Goal: Transaction & Acquisition: Purchase product/service

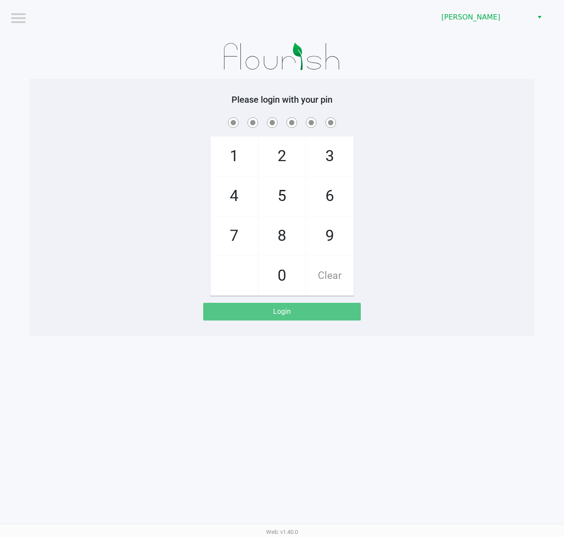
click at [530, 194] on div "1 4 7 2 5 8 0 3 6 9 Clear" at bounding box center [282, 206] width 505 height 180
checkbox input "true"
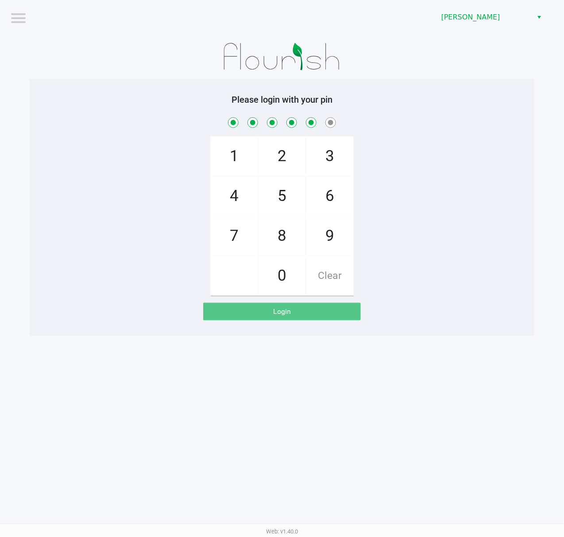
checkbox input "true"
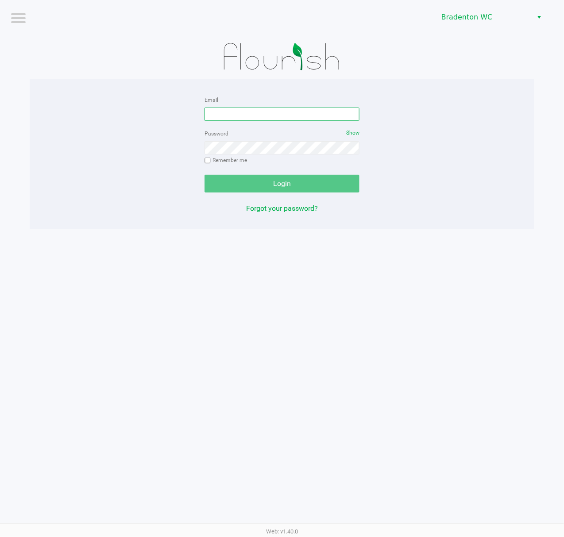
click at [335, 109] on input "Email" at bounding box center [282, 114] width 155 height 13
type input "[EMAIL_ADDRESS][DOMAIN_NAME]"
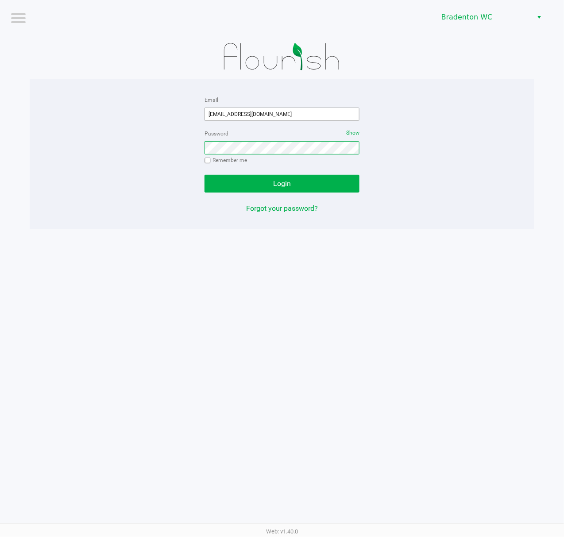
click at [205, 175] on button "Login" at bounding box center [282, 184] width 155 height 18
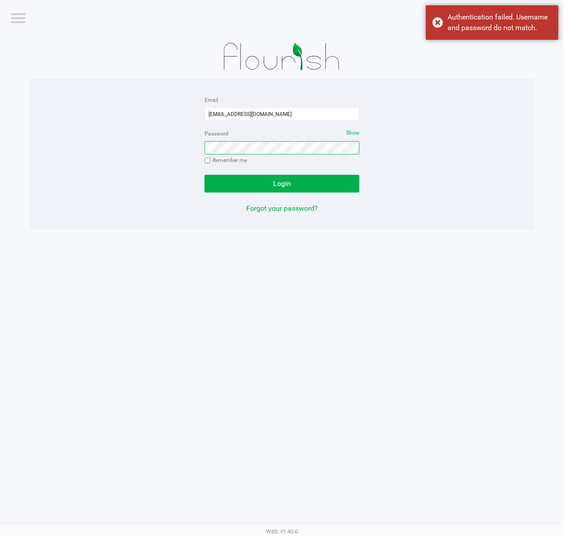
click at [205, 175] on button "Login" at bounding box center [282, 184] width 155 height 18
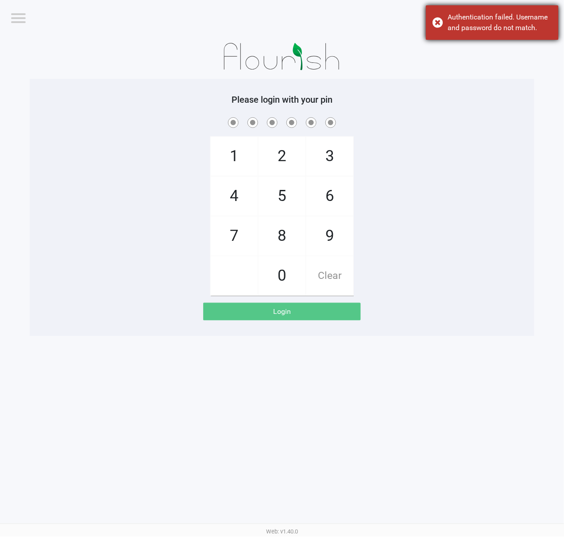
click at [483, 34] on div "Authentication failed. Username and password do not match." at bounding box center [492, 22] width 133 height 35
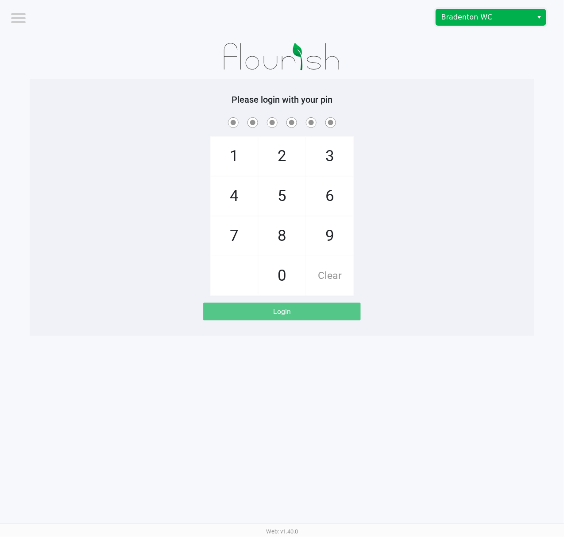
click at [481, 15] on span "Bradenton WC" at bounding box center [485, 17] width 86 height 11
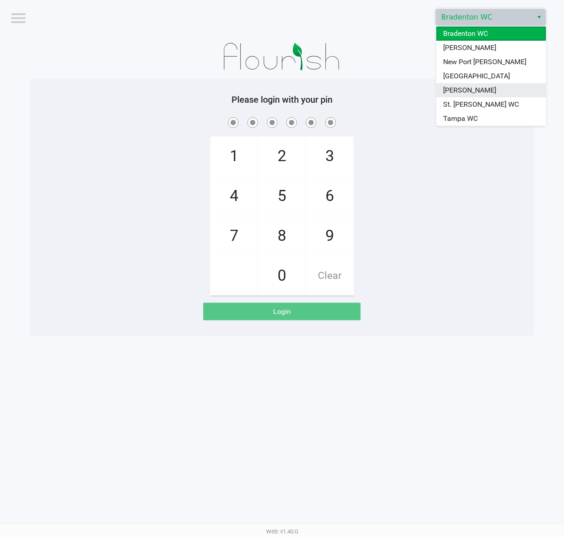
click at [454, 89] on span "[PERSON_NAME]" at bounding box center [470, 90] width 53 height 11
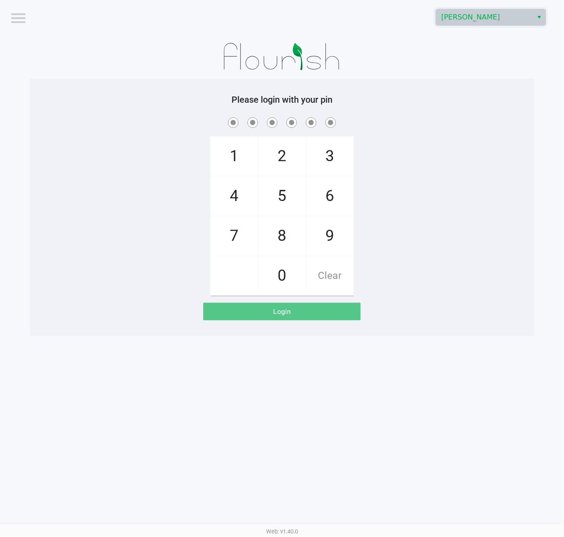
click at [412, 176] on div "1 4 7 2 5 8 0 3 6 9 Clear" at bounding box center [282, 206] width 505 height 180
checkbox input "true"
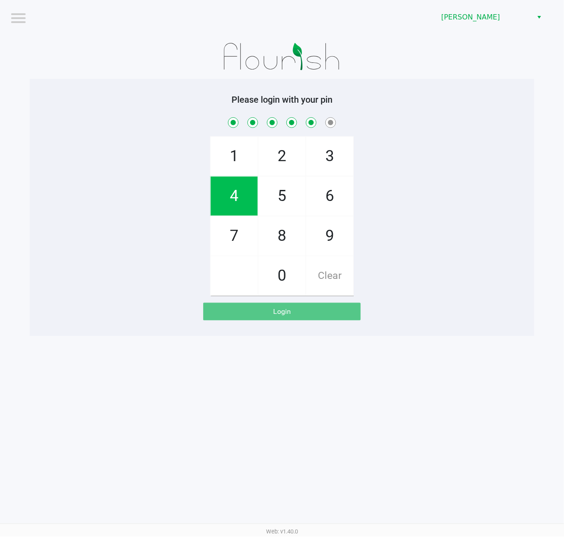
checkbox input "true"
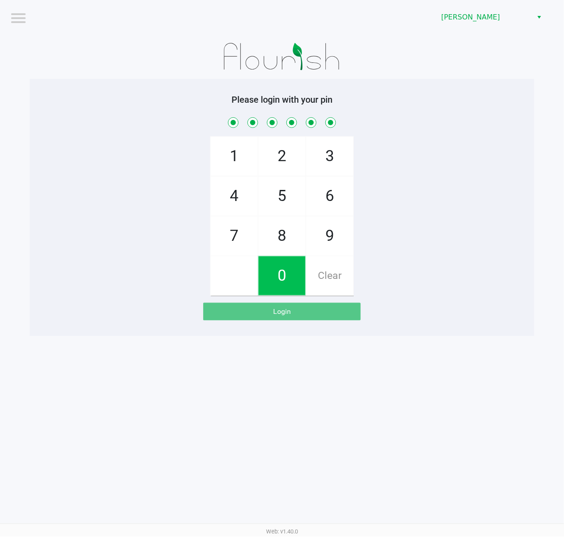
checkbox input "true"
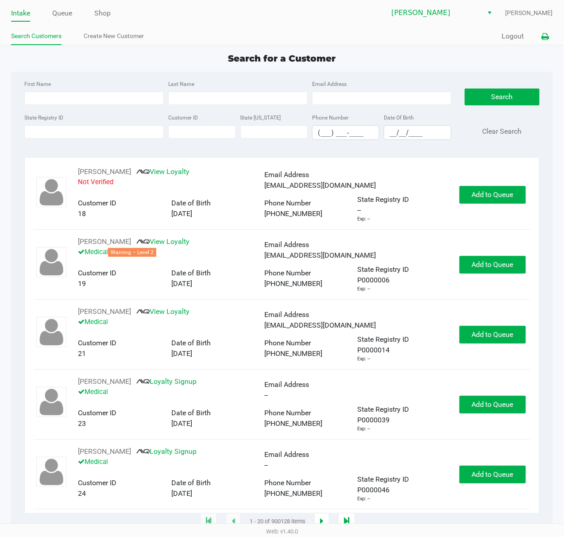
click at [545, 34] on icon at bounding box center [546, 37] width 8 height 6
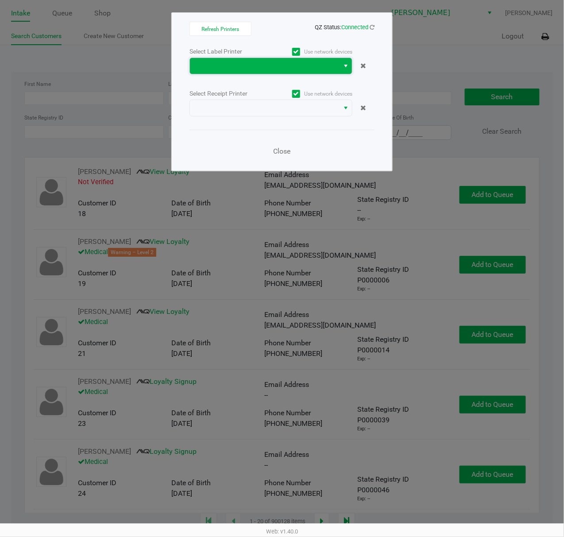
click at [270, 66] on span at bounding box center [264, 66] width 139 height 11
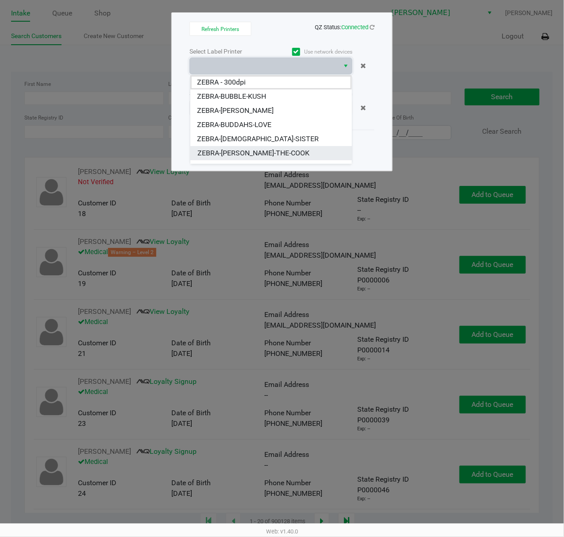
click at [225, 155] on span "ZEBRA-[PERSON_NAME]-THE-COOK" at bounding box center [254, 153] width 112 height 11
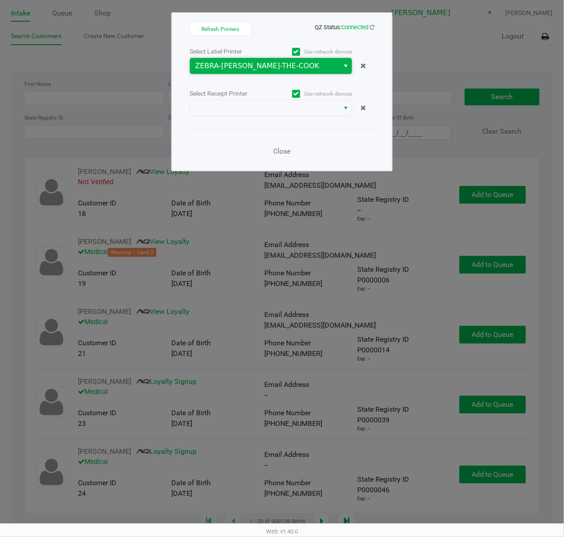
click at [250, 68] on span "ZEBRA-[PERSON_NAME]-THE-COOK" at bounding box center [264, 66] width 139 height 11
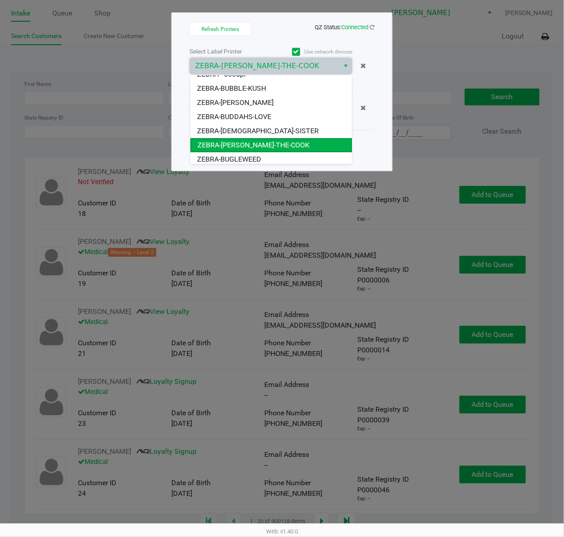
scroll to position [11, 0]
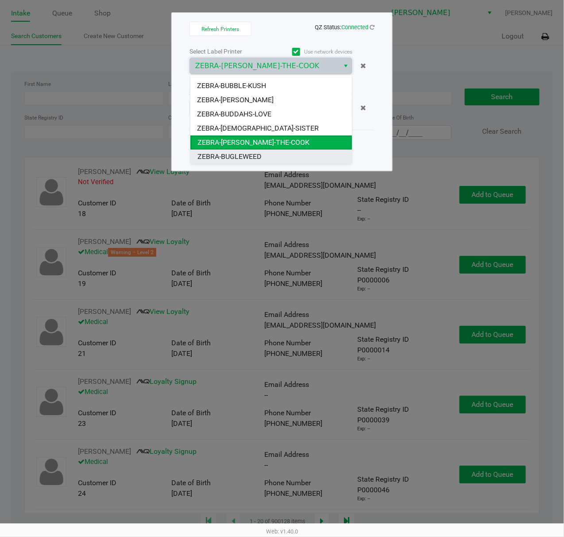
click at [241, 150] on li "ZEBRA-BUGLEWEED" at bounding box center [272, 157] width 162 height 14
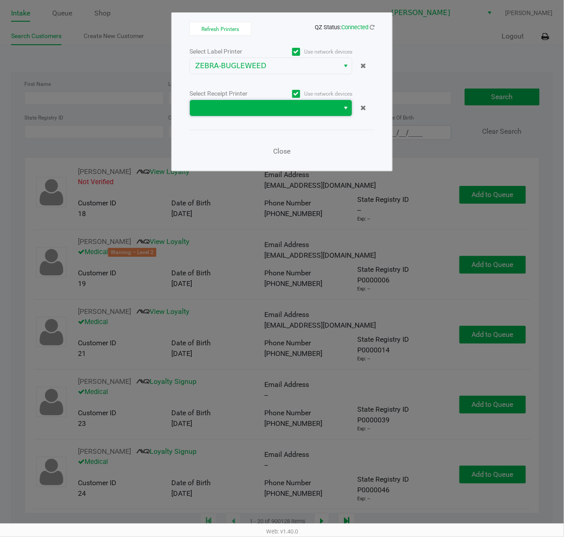
click at [259, 107] on span at bounding box center [264, 108] width 139 height 11
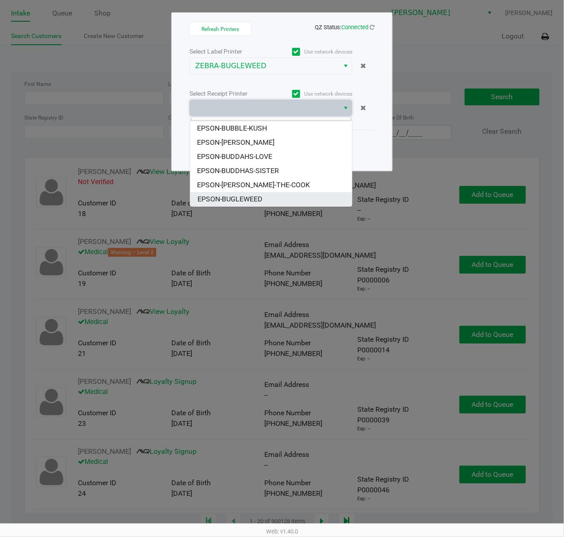
click at [240, 194] on span "EPSON-BUGLEWEED" at bounding box center [230, 199] width 65 height 11
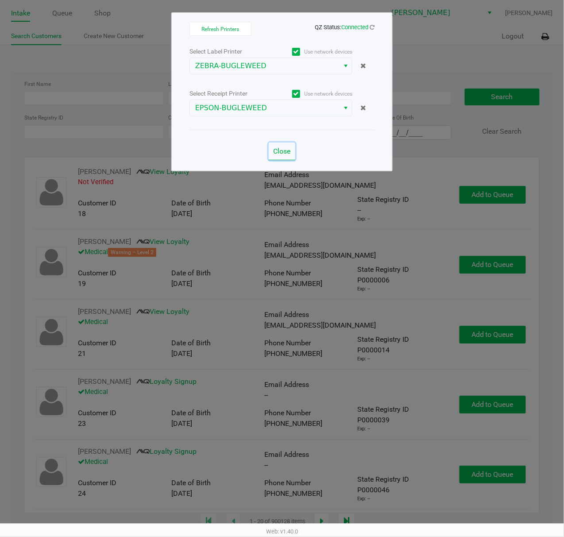
drag, startPoint x: 278, startPoint y: 150, endPoint x: 17, endPoint y: 64, distance: 275.2
click at [277, 150] on span "Close" at bounding box center [282, 151] width 17 height 8
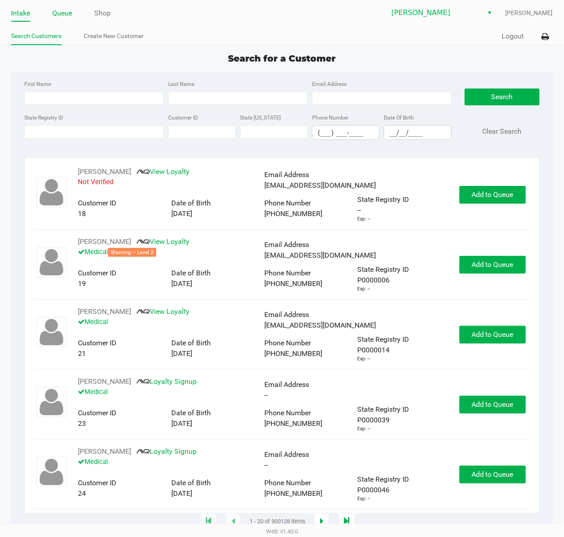
click at [68, 16] on link "Queue" at bounding box center [62, 13] width 20 height 12
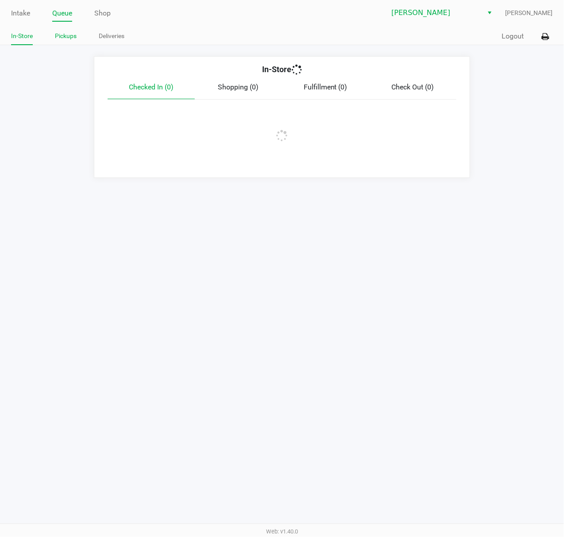
click at [68, 33] on link "Pickups" at bounding box center [66, 36] width 22 height 11
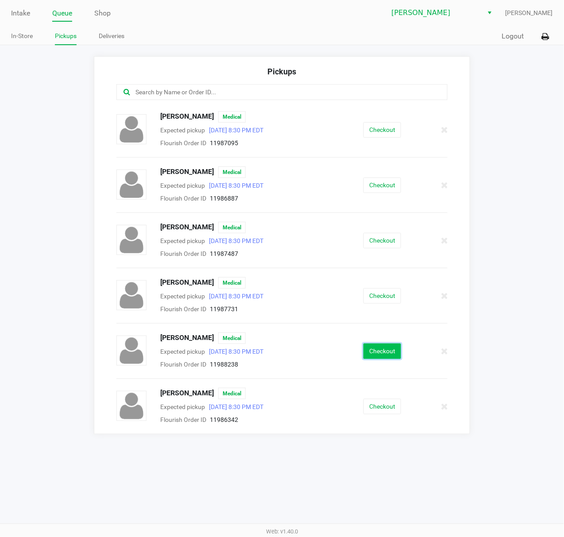
click at [380, 357] on button "Checkout" at bounding box center [383, 352] width 38 height 16
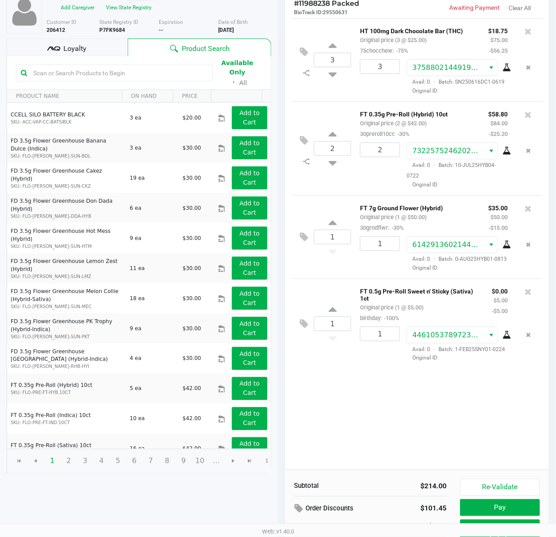
scroll to position [102, 0]
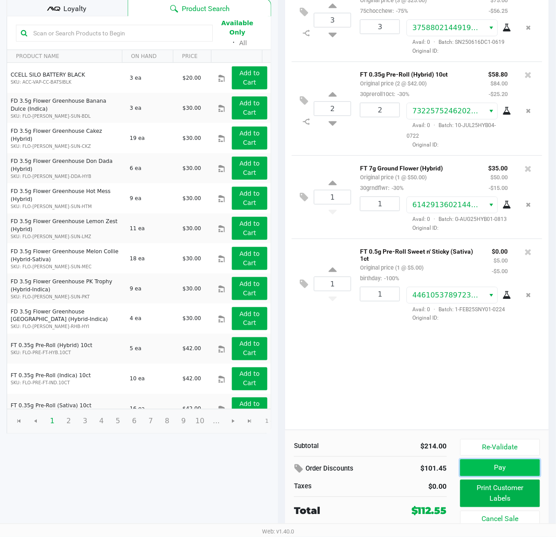
click at [497, 465] on button "Pay" at bounding box center [500, 468] width 80 height 17
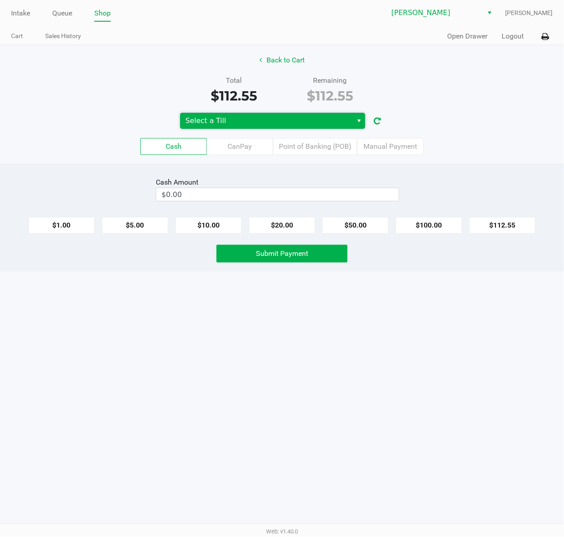
click at [300, 125] on span "Select a Till" at bounding box center [267, 121] width 162 height 11
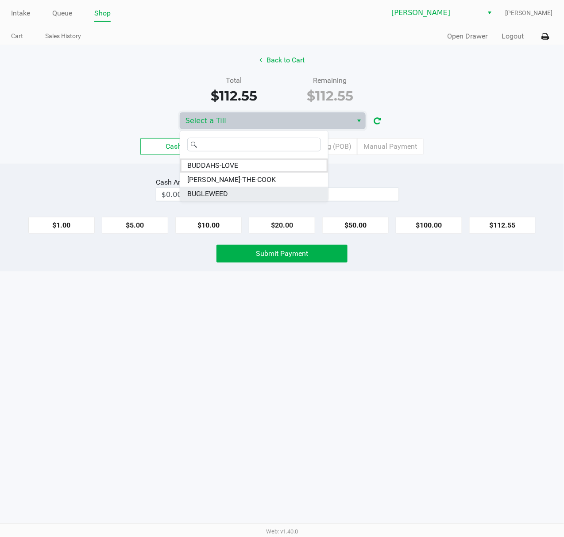
click at [199, 190] on span "BUGLEWEED" at bounding box center [207, 194] width 41 height 11
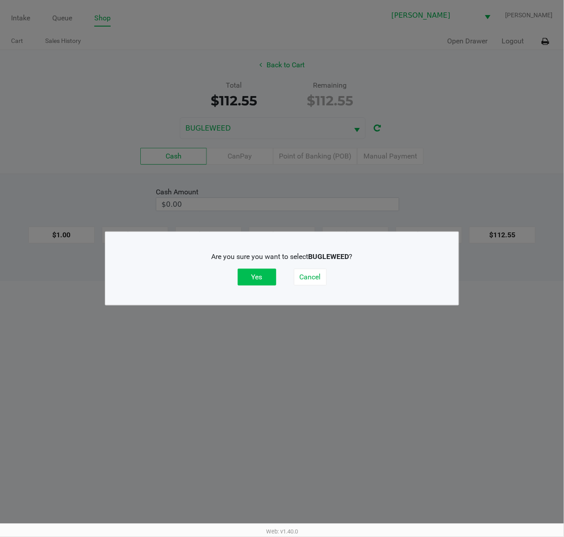
click at [256, 279] on button "Yes" at bounding box center [257, 277] width 39 height 17
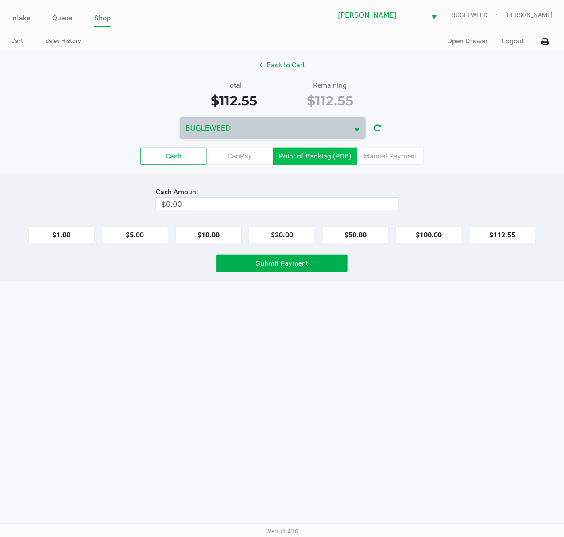
click at [326, 152] on label "Point of Banking (POB)" at bounding box center [315, 156] width 84 height 17
click at [0, 0] on 7 "Point of Banking (POB)" at bounding box center [0, 0] width 0 height 0
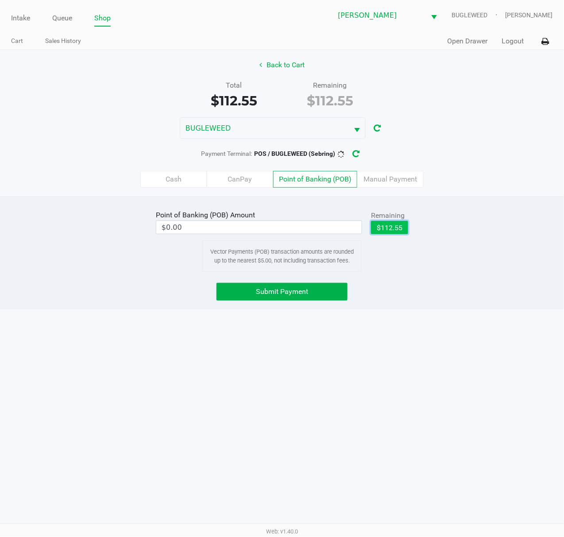
click at [398, 228] on button "$112.55" at bounding box center [389, 227] width 37 height 13
type input "$112.55"
click at [240, 289] on button "Submit Payment" at bounding box center [282, 292] width 131 height 18
